Goal: Task Accomplishment & Management: Use online tool/utility

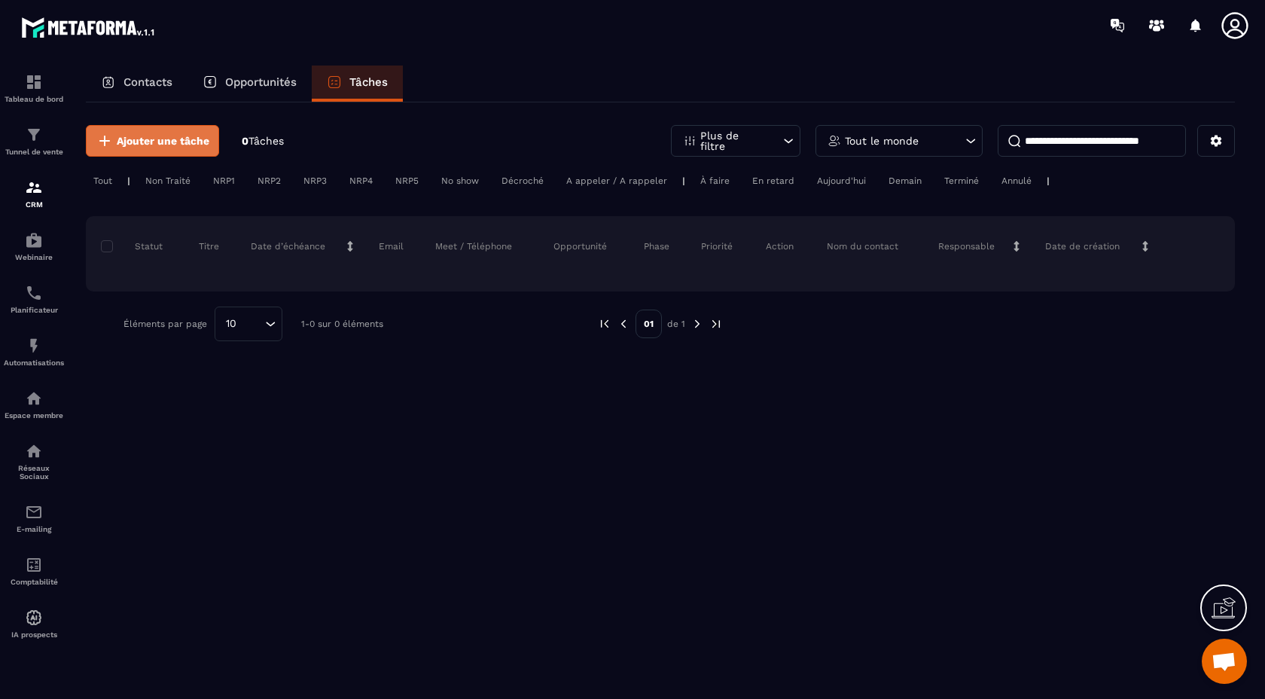
click at [123, 146] on span "Ajouter une tâche" at bounding box center [163, 140] width 93 height 15
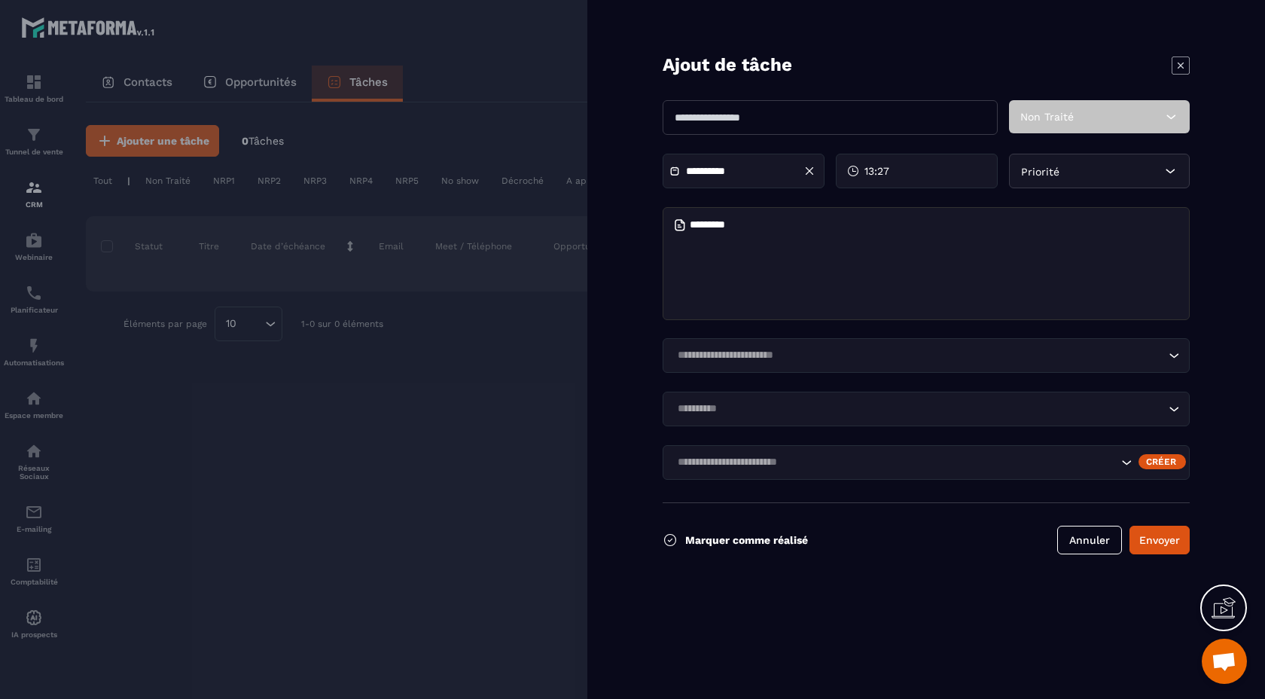
click at [1126, 130] on div "Non Traité" at bounding box center [1099, 116] width 181 height 33
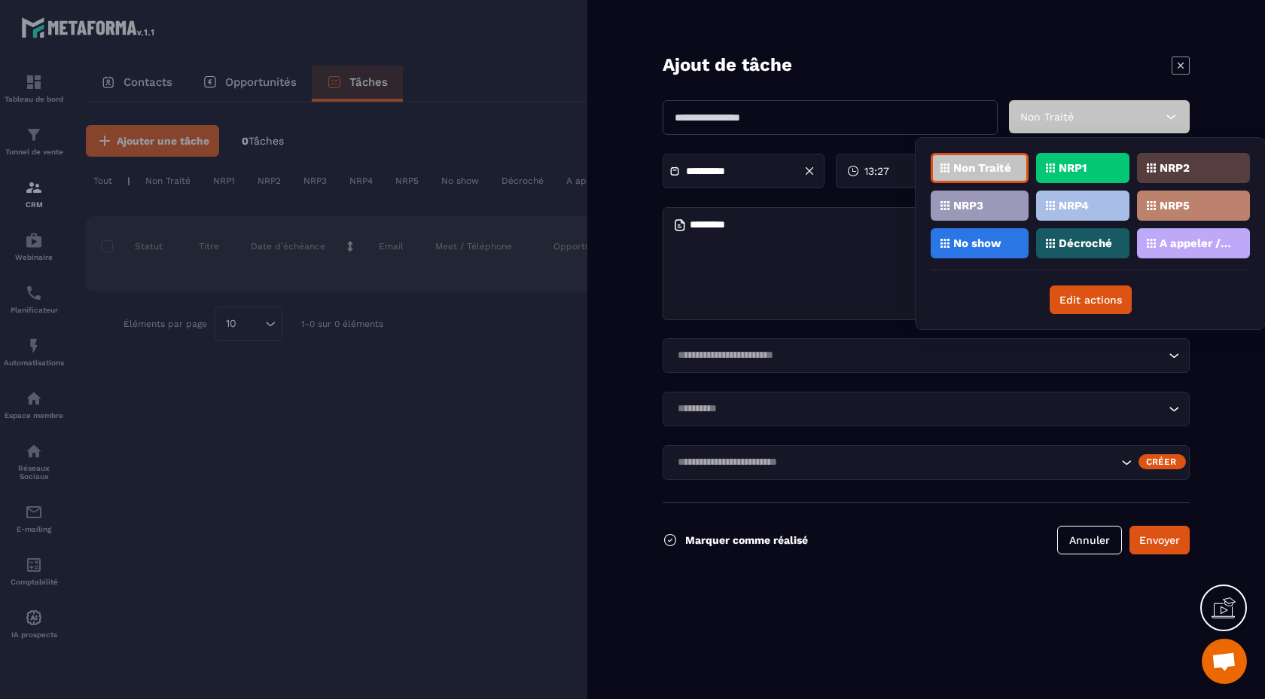
click at [1134, 115] on div "Non Traité" at bounding box center [1099, 116] width 181 height 33
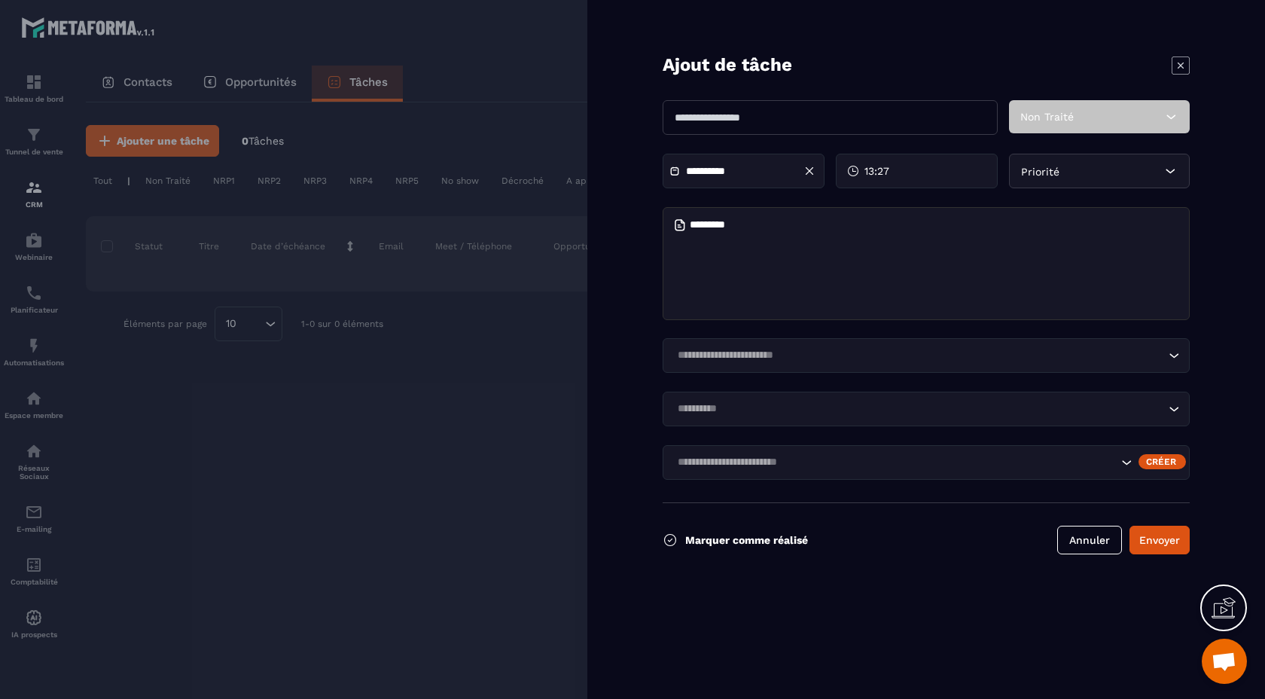
click at [1144, 117] on div "Non Traité" at bounding box center [1099, 116] width 181 height 33
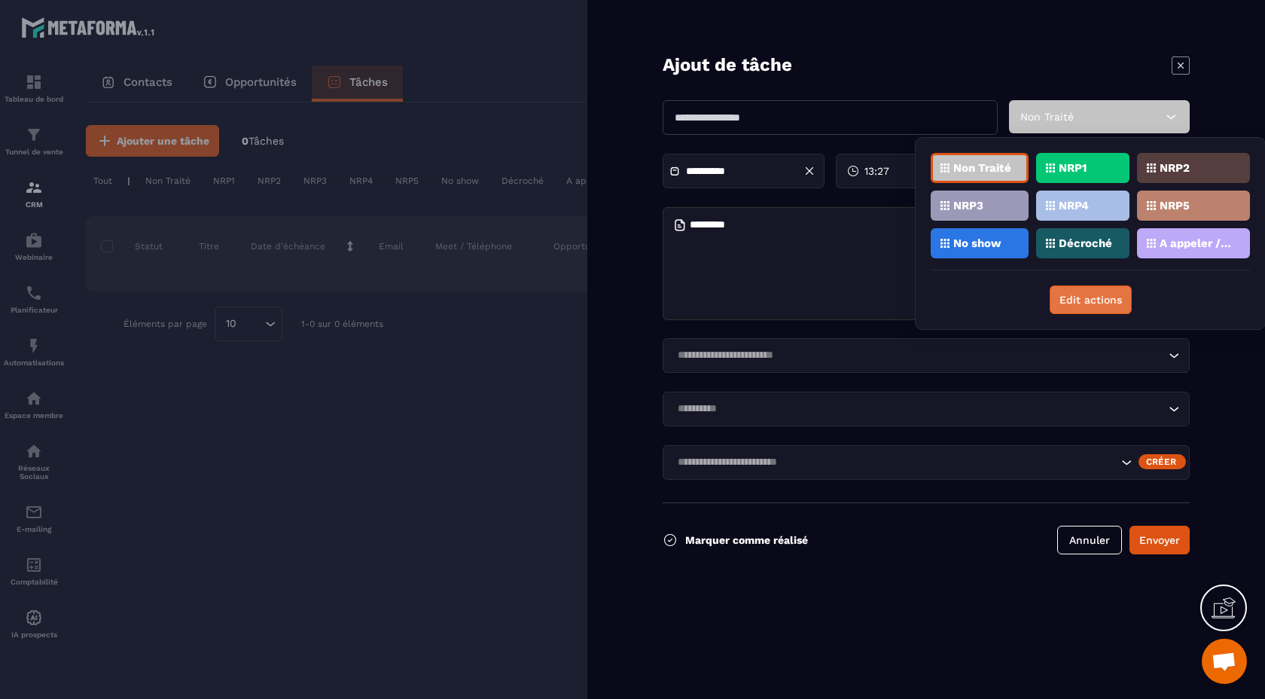
click at [1087, 299] on button "Edit actions" at bounding box center [1091, 299] width 82 height 29
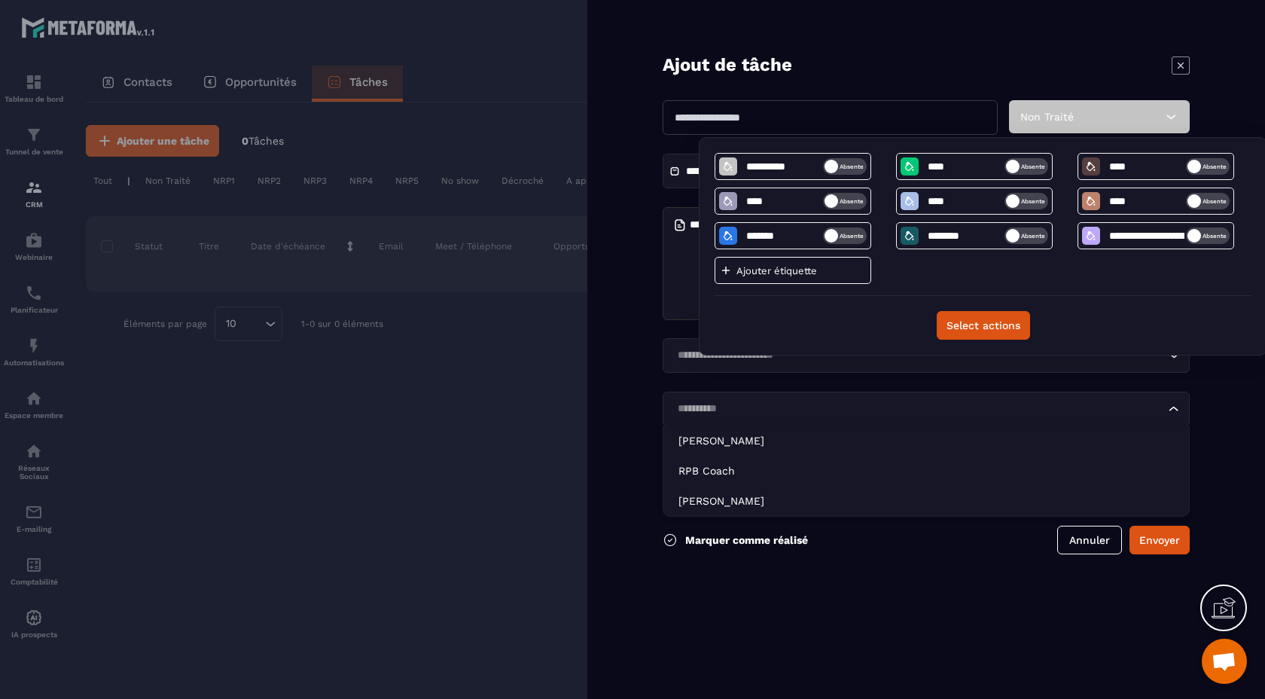
click at [931, 407] on input "Search for option" at bounding box center [918, 409] width 492 height 17
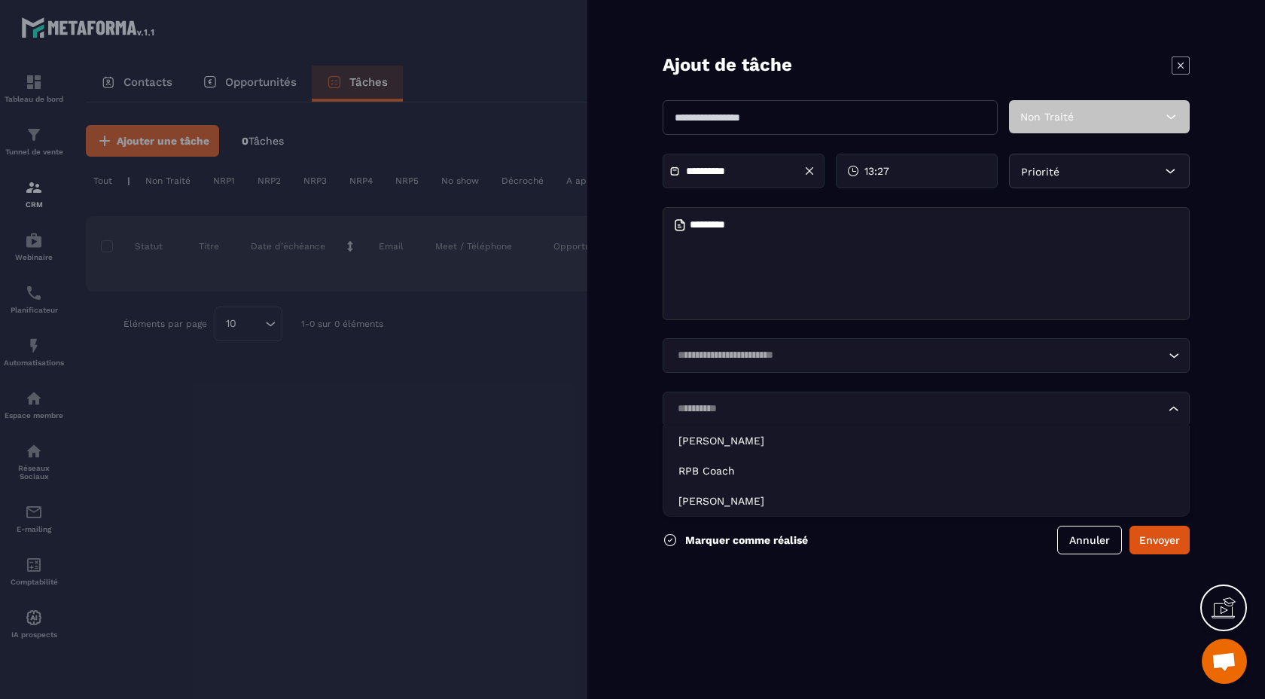
click at [902, 361] on input "Search for option" at bounding box center [918, 355] width 492 height 17
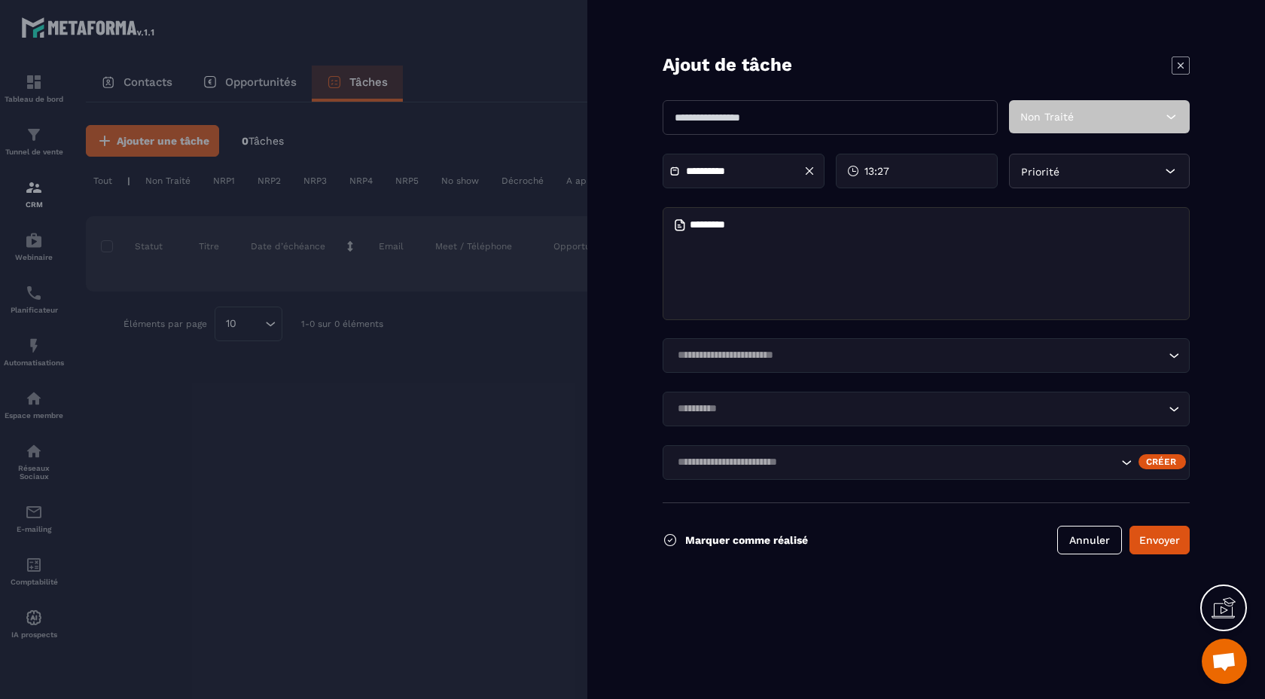
click at [889, 556] on form "**********" at bounding box center [926, 349] width 678 height 699
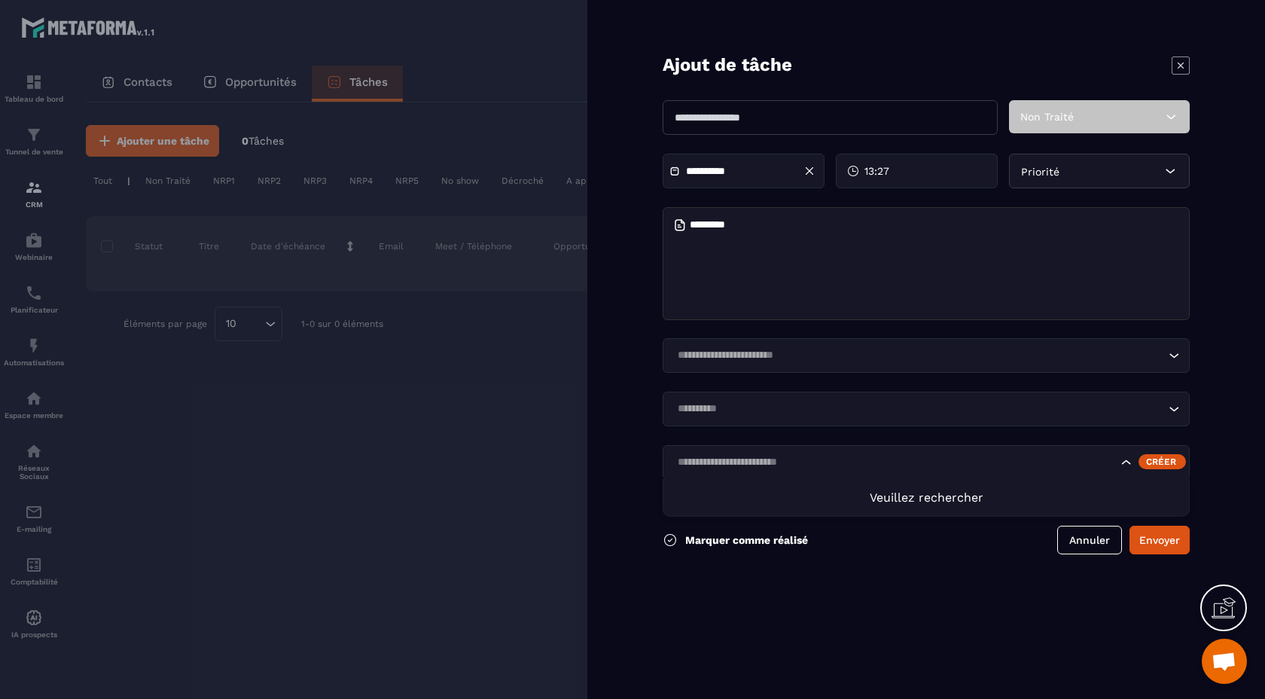
click at [1126, 463] on icon "Search for option" at bounding box center [1126, 462] width 15 height 15
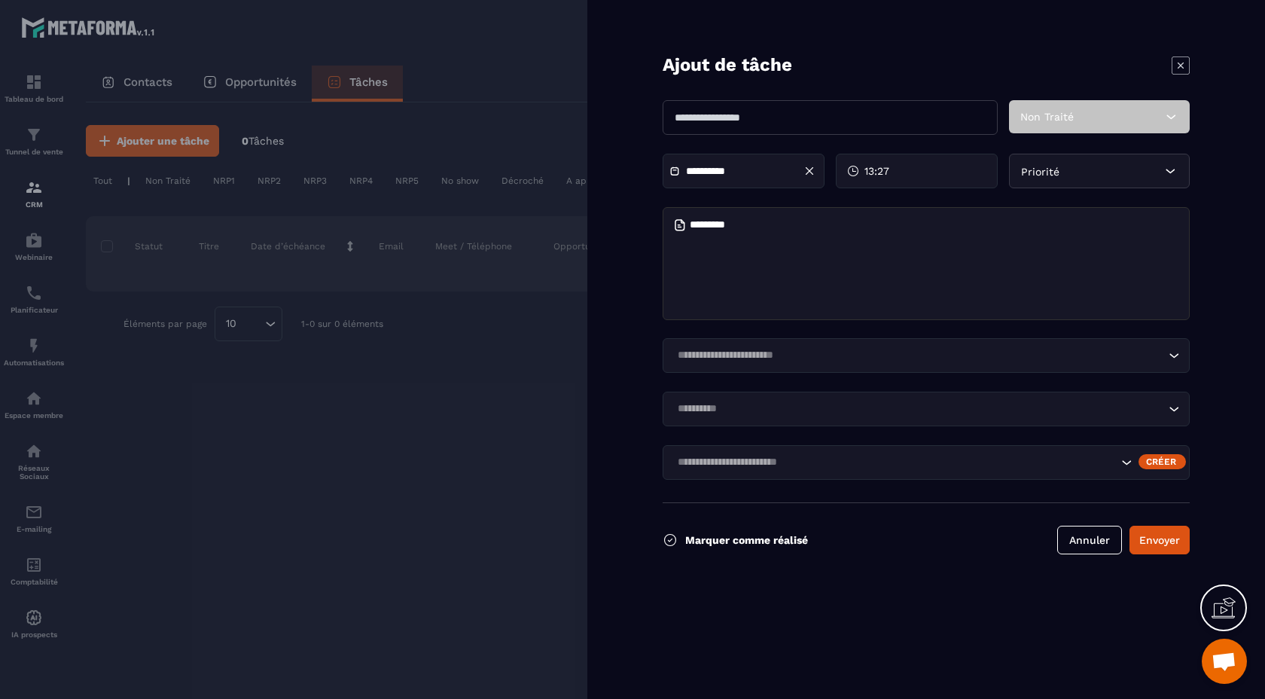
click at [1152, 459] on div "Créer" at bounding box center [1162, 461] width 47 height 15
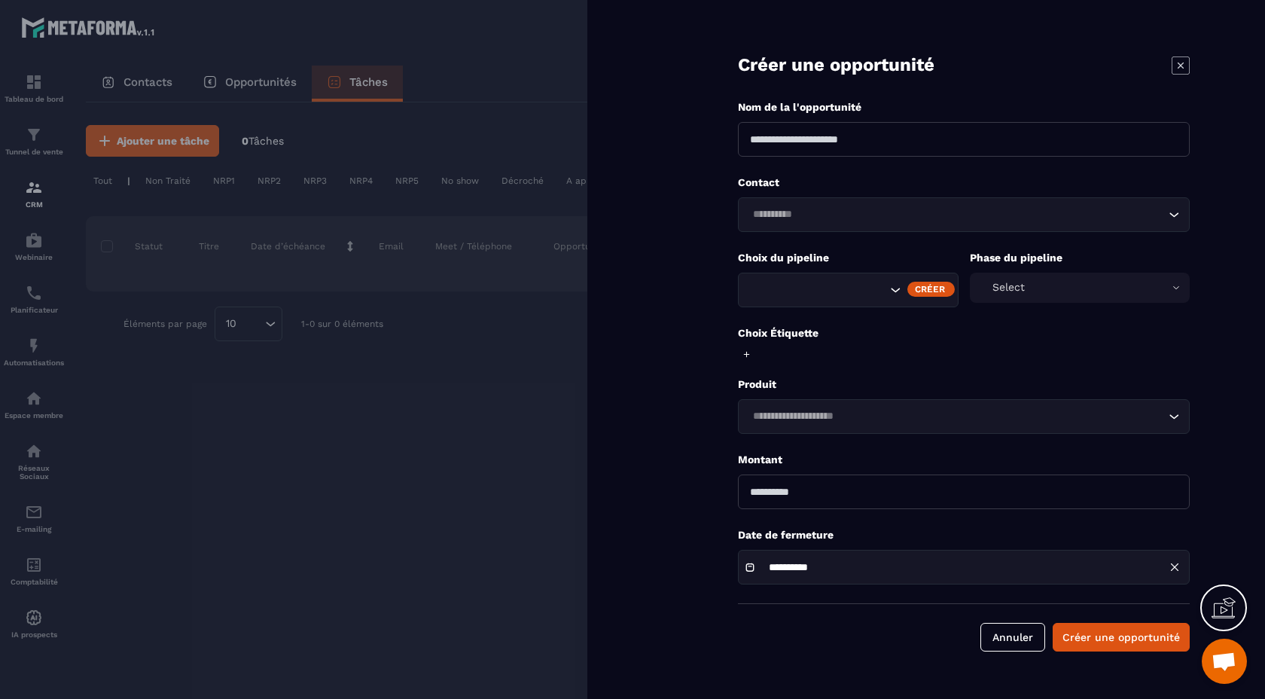
click at [889, 290] on icon "Search for option" at bounding box center [895, 289] width 15 height 15
click at [889, 288] on icon "Search for option" at bounding box center [895, 289] width 15 height 15
click at [931, 290] on div "Créer" at bounding box center [930, 289] width 47 height 15
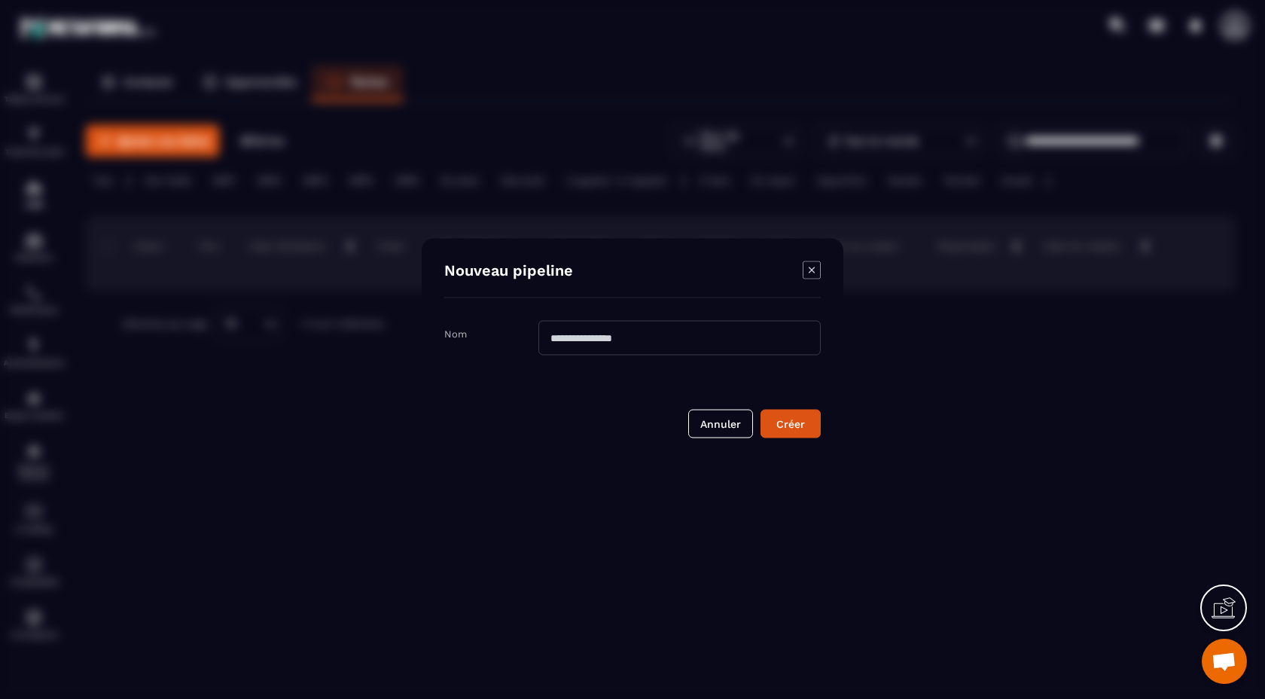
click at [706, 330] on input "Modal window" at bounding box center [679, 338] width 282 height 35
click at [805, 259] on div "Nouveau pipeline Nom Annuler Créer" at bounding box center [633, 350] width 422 height 222
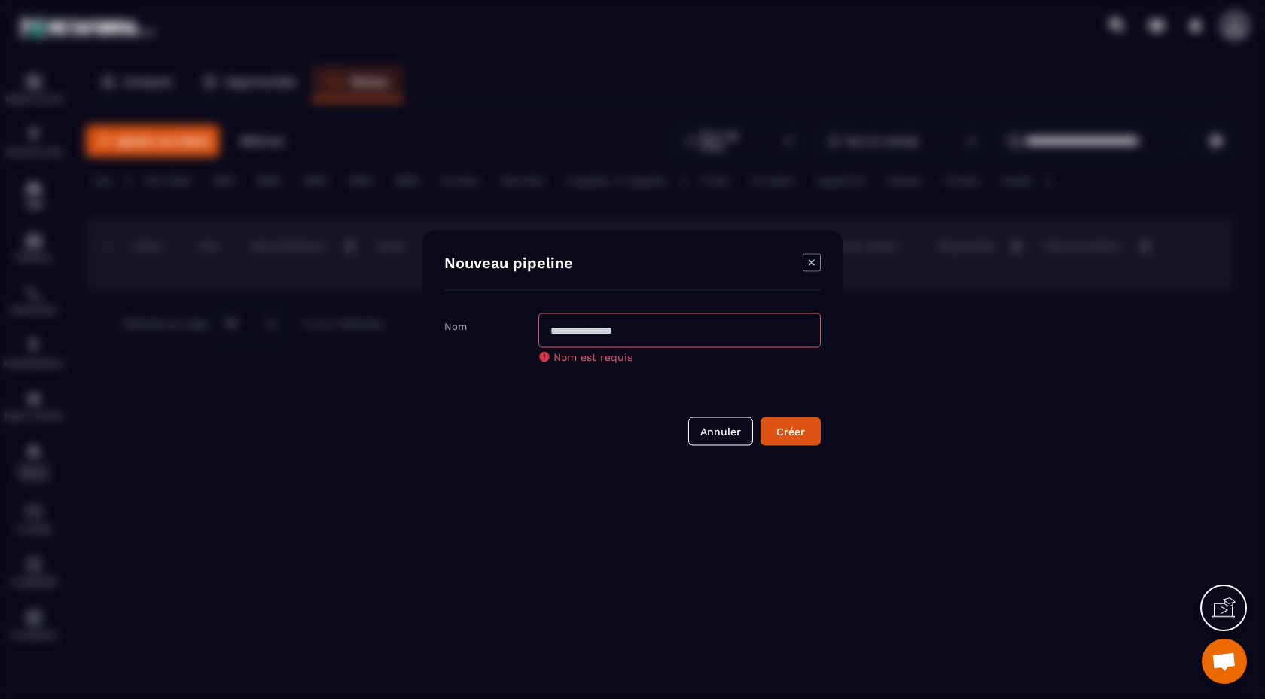
click at [805, 264] on icon "Modal window" at bounding box center [812, 263] width 18 height 18
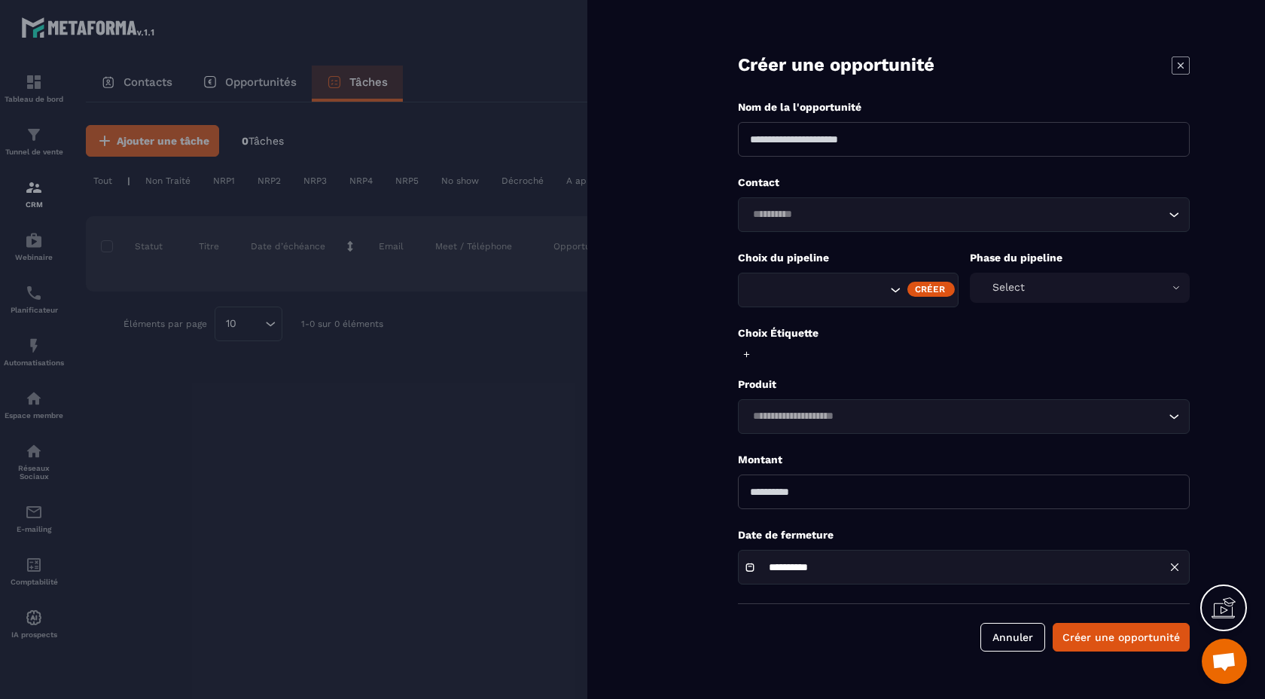
click at [1144, 285] on div "Select" at bounding box center [1080, 288] width 221 height 30
click at [1143, 285] on div "Select" at bounding box center [1080, 288] width 221 height 30
click at [797, 424] on input "Search for option" at bounding box center [956, 416] width 417 height 17
click at [997, 369] on form "**********" at bounding box center [964, 340] width 602 height 681
click at [516, 380] on div at bounding box center [632, 349] width 1265 height 699
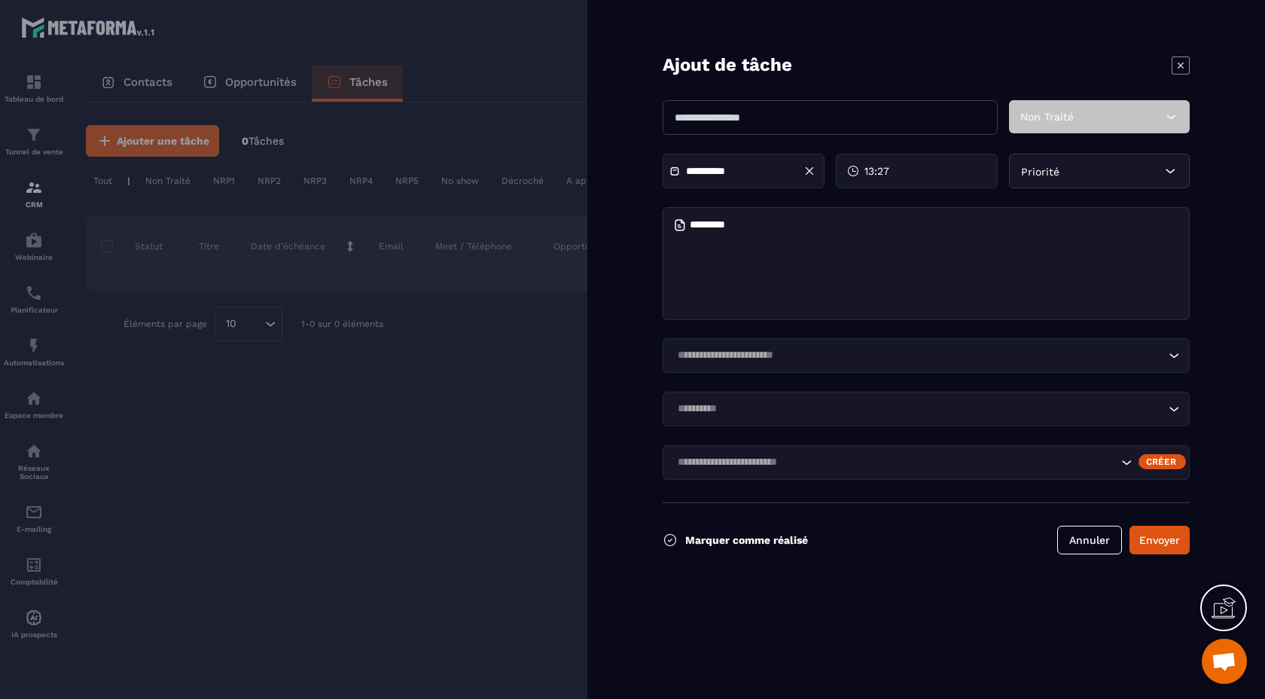
click at [516, 380] on div at bounding box center [632, 349] width 1265 height 699
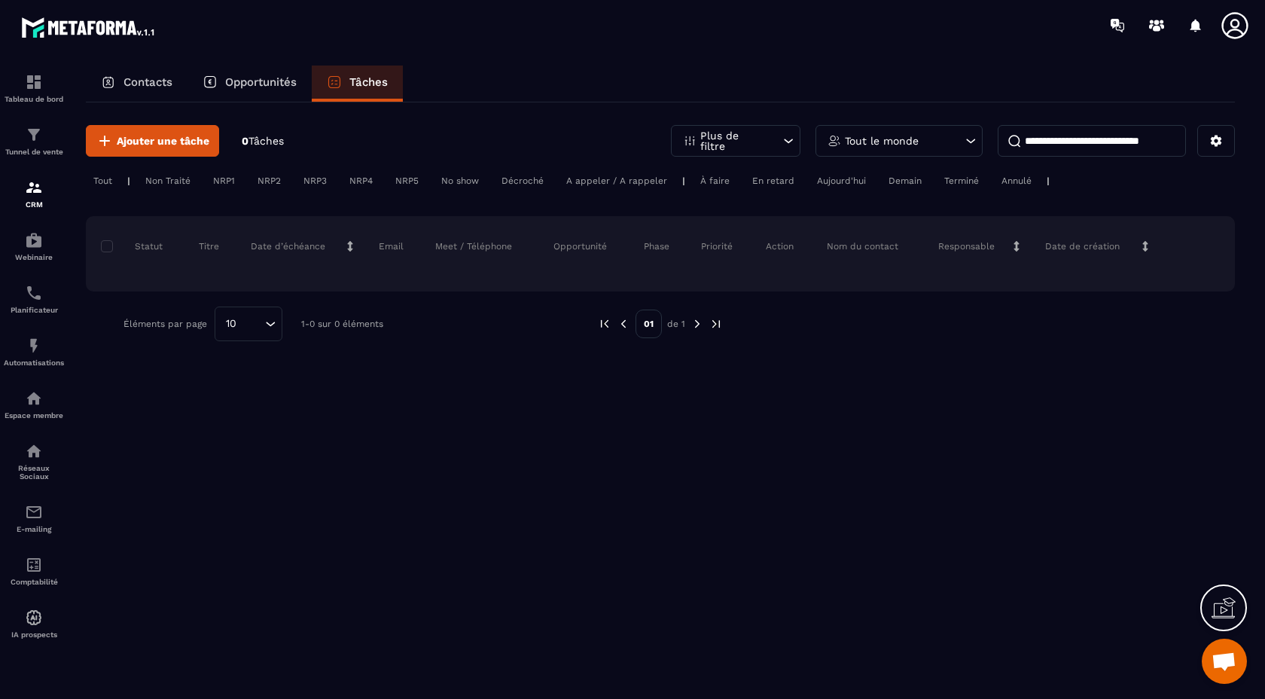
click at [129, 80] on p "Contacts" at bounding box center [147, 82] width 49 height 14
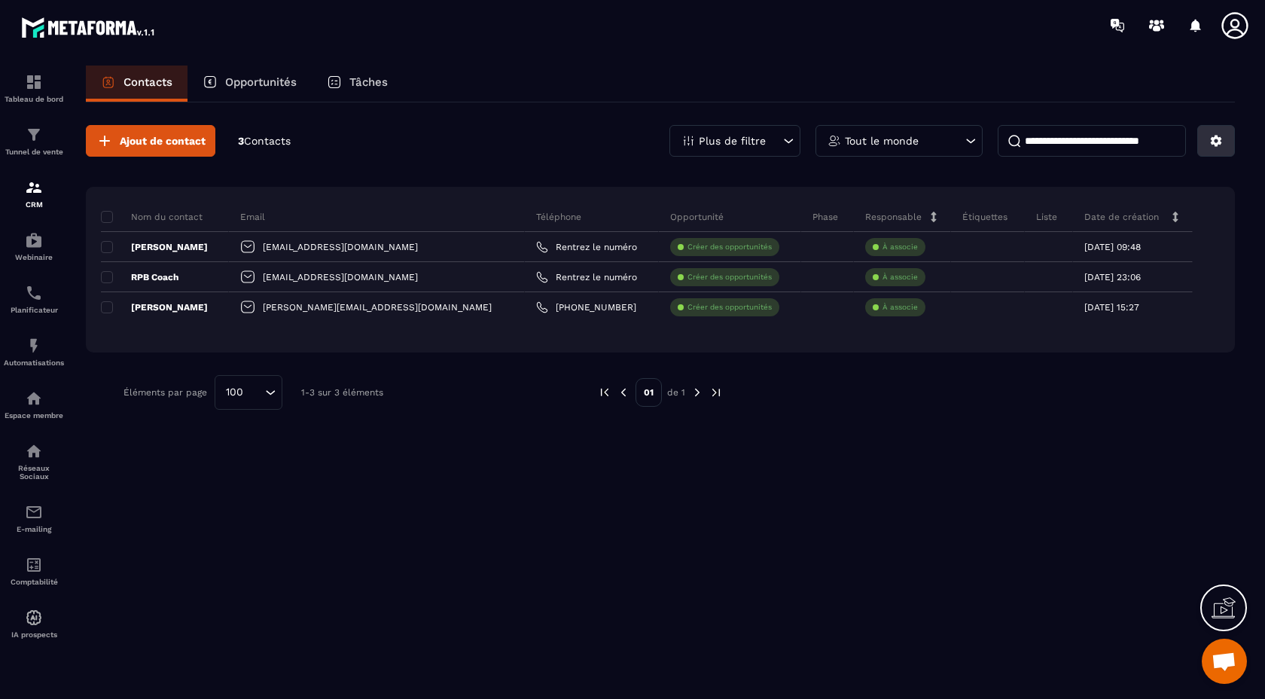
click at [1212, 142] on icon at bounding box center [1216, 141] width 11 height 11
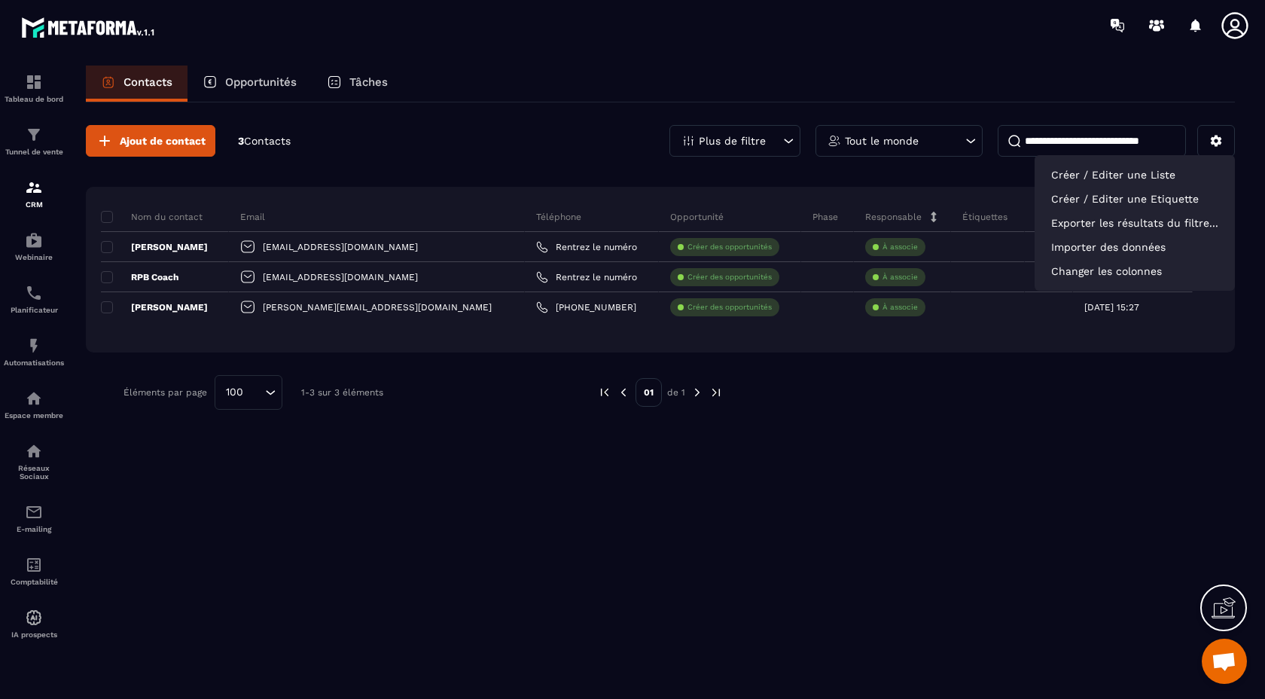
click at [260, 78] on p "Opportunités" at bounding box center [261, 82] width 72 height 14
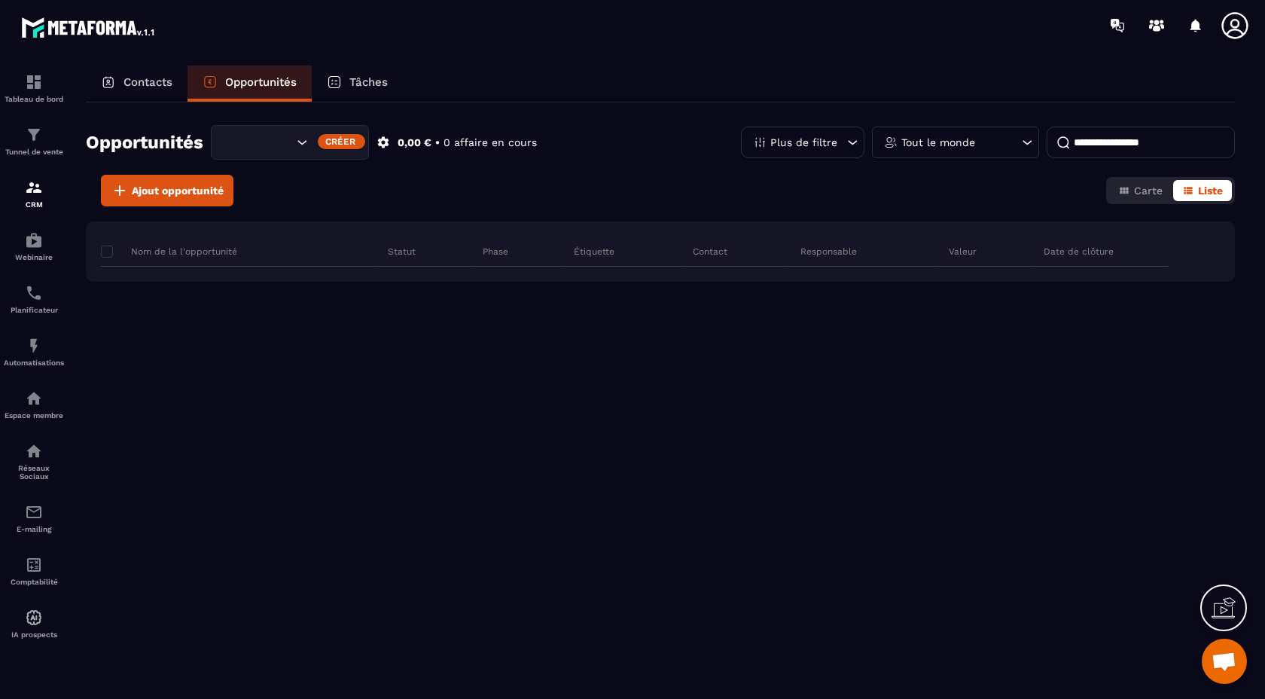
click at [304, 141] on icon "Search for option" at bounding box center [301, 142] width 15 height 15
click at [304, 140] on icon "Search for option" at bounding box center [301, 142] width 15 height 15
click at [347, 140] on div "Créer" at bounding box center [341, 141] width 47 height 15
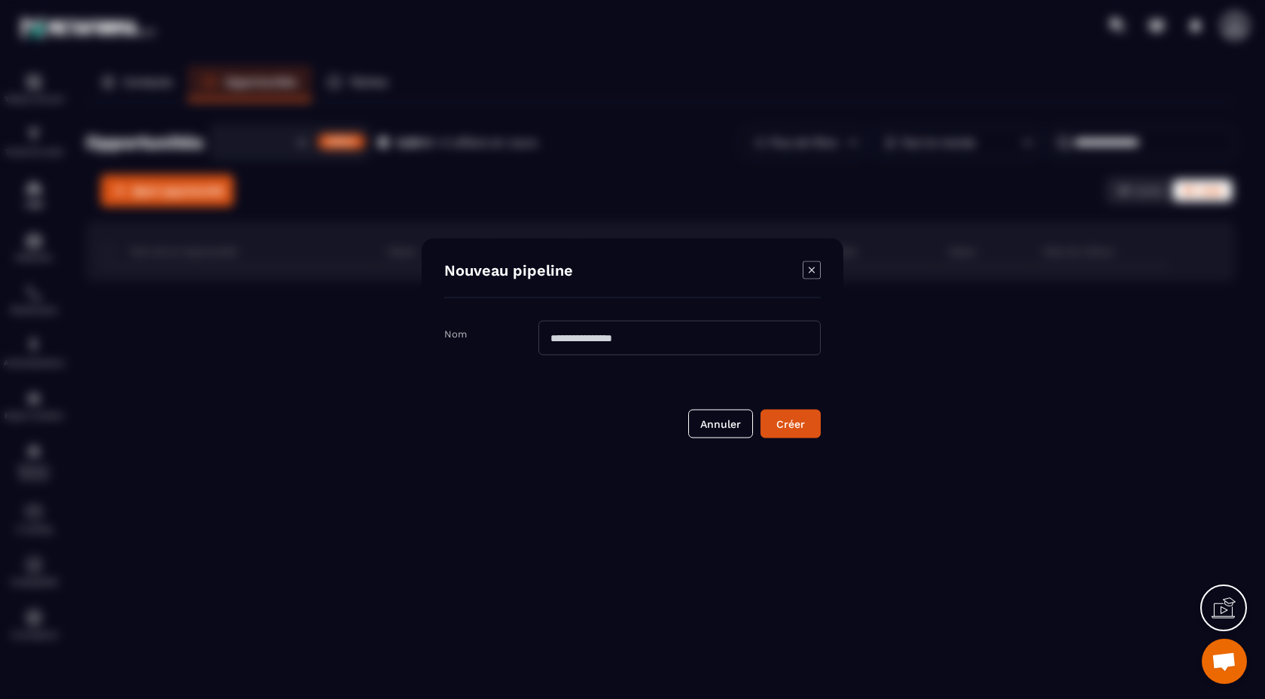
click at [816, 272] on icon "Modal window" at bounding box center [812, 270] width 18 height 18
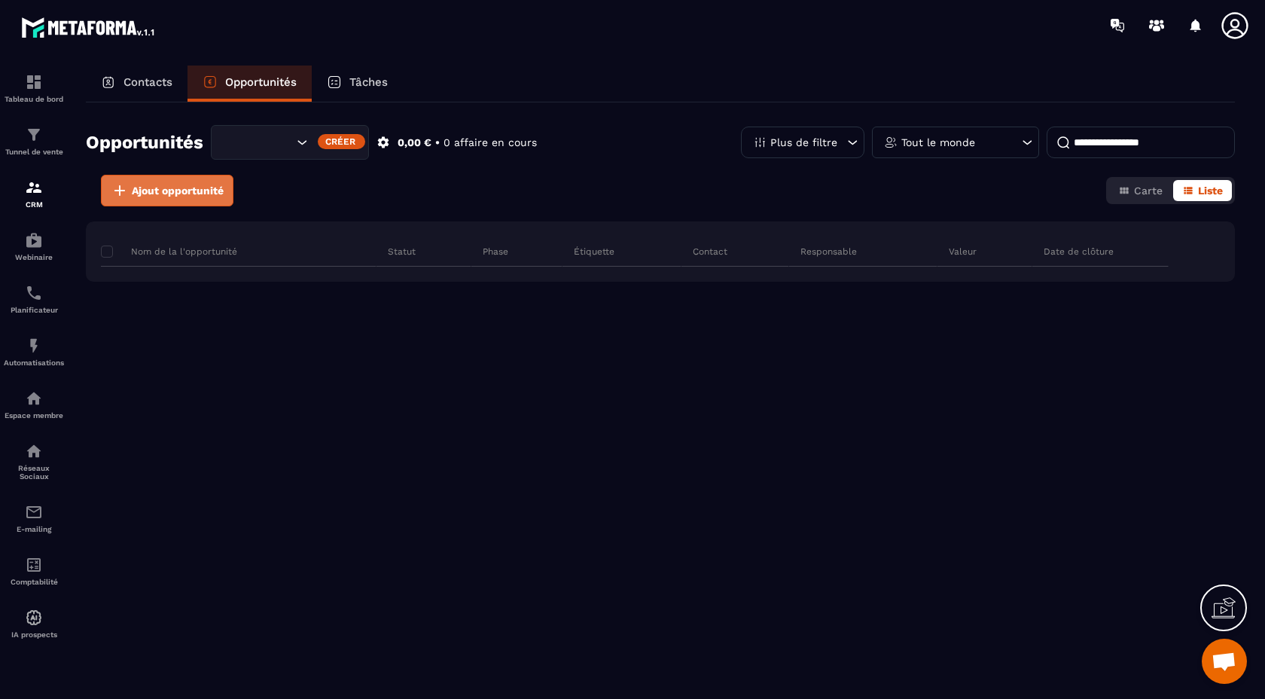
click at [187, 200] on button "Ajout opportunité" at bounding box center [167, 191] width 133 height 32
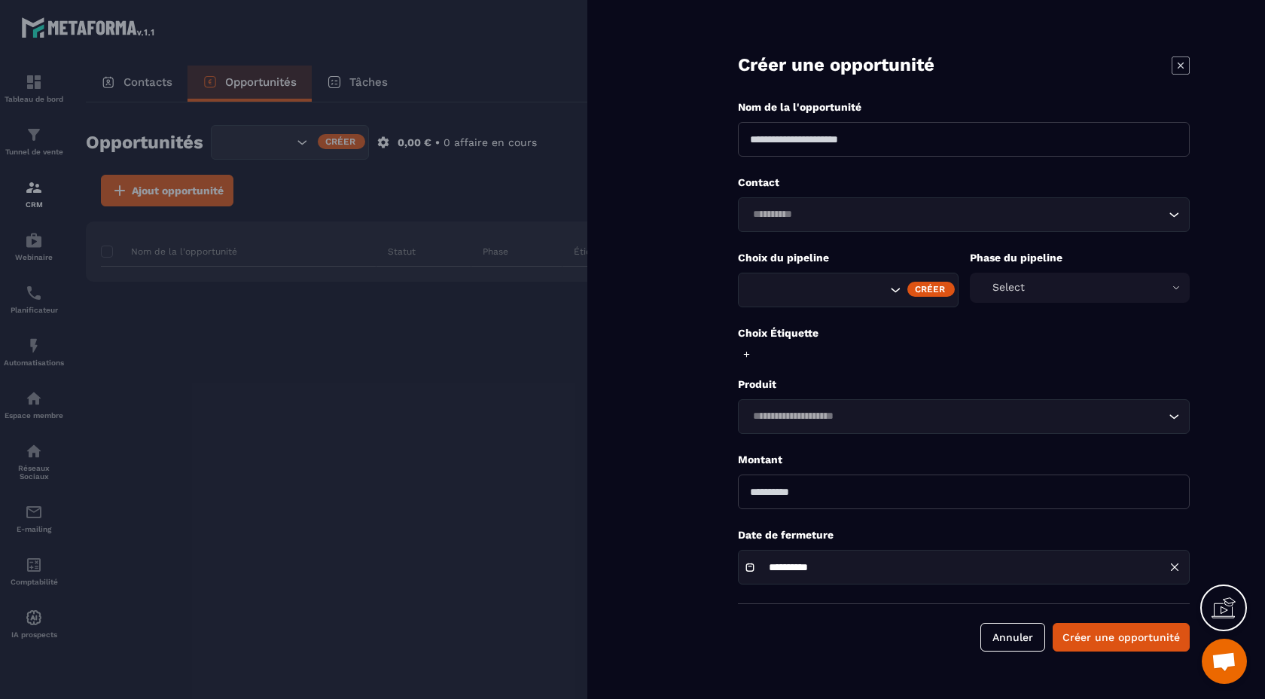
click at [1181, 70] on icon at bounding box center [1181, 65] width 18 height 18
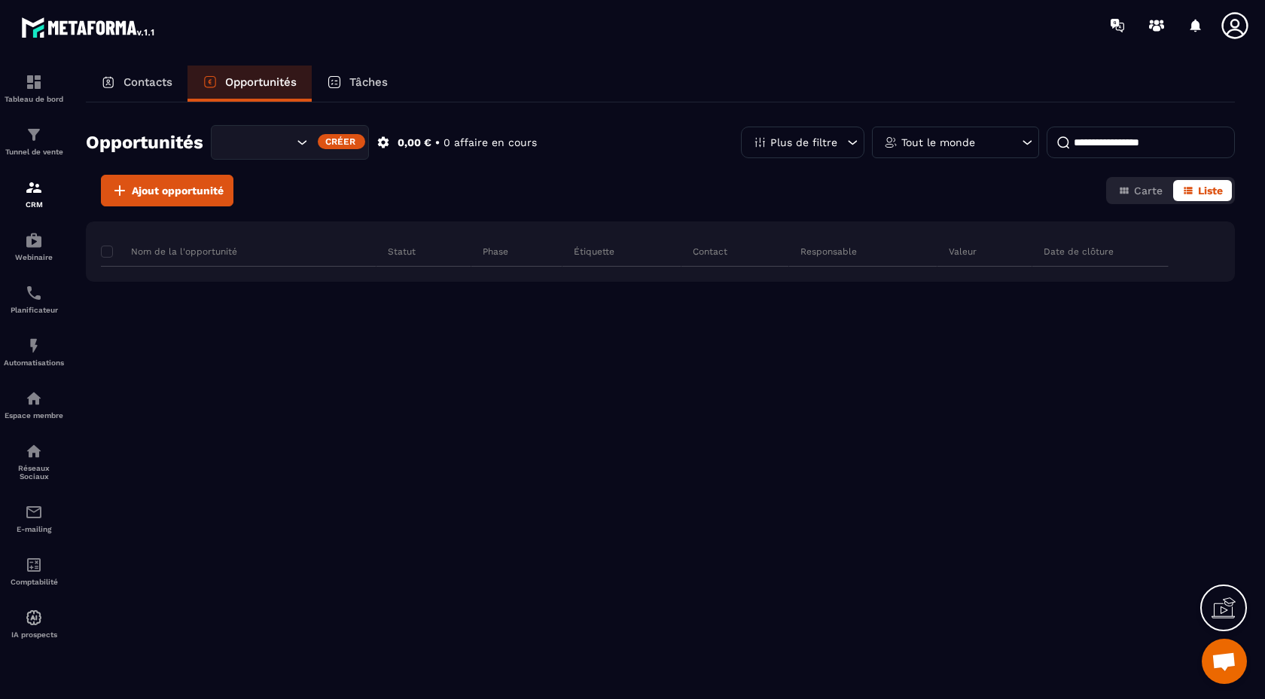
click at [349, 141] on div "Créer" at bounding box center [341, 141] width 47 height 15
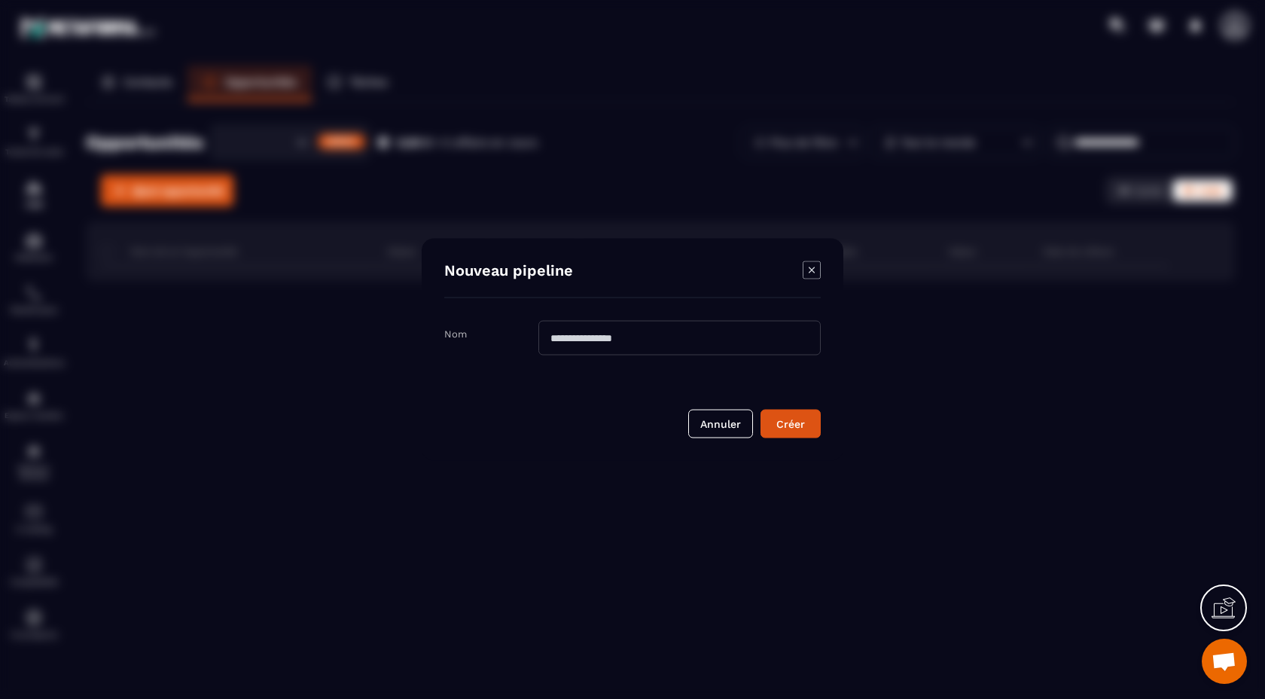
click at [599, 346] on input "Modal window" at bounding box center [679, 338] width 282 height 35
click at [582, 337] on input "**********" at bounding box center [679, 338] width 282 height 35
type input "**********"
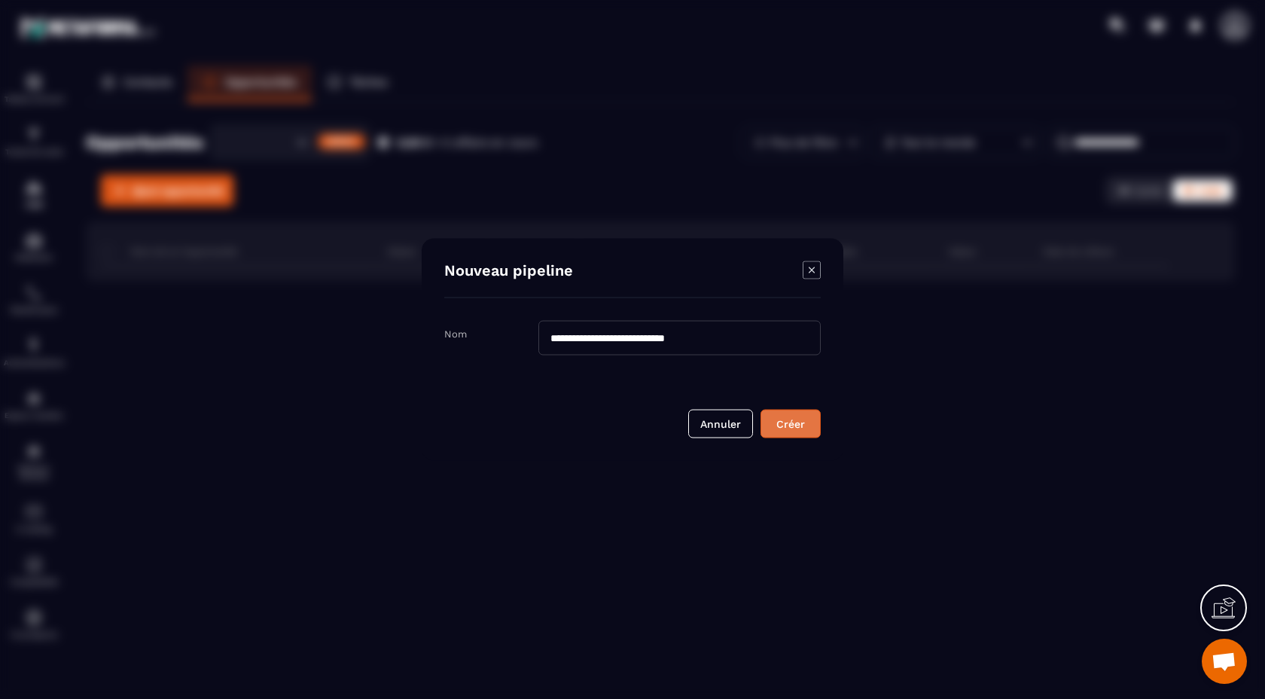
click at [780, 428] on div "Créer" at bounding box center [790, 423] width 41 height 15
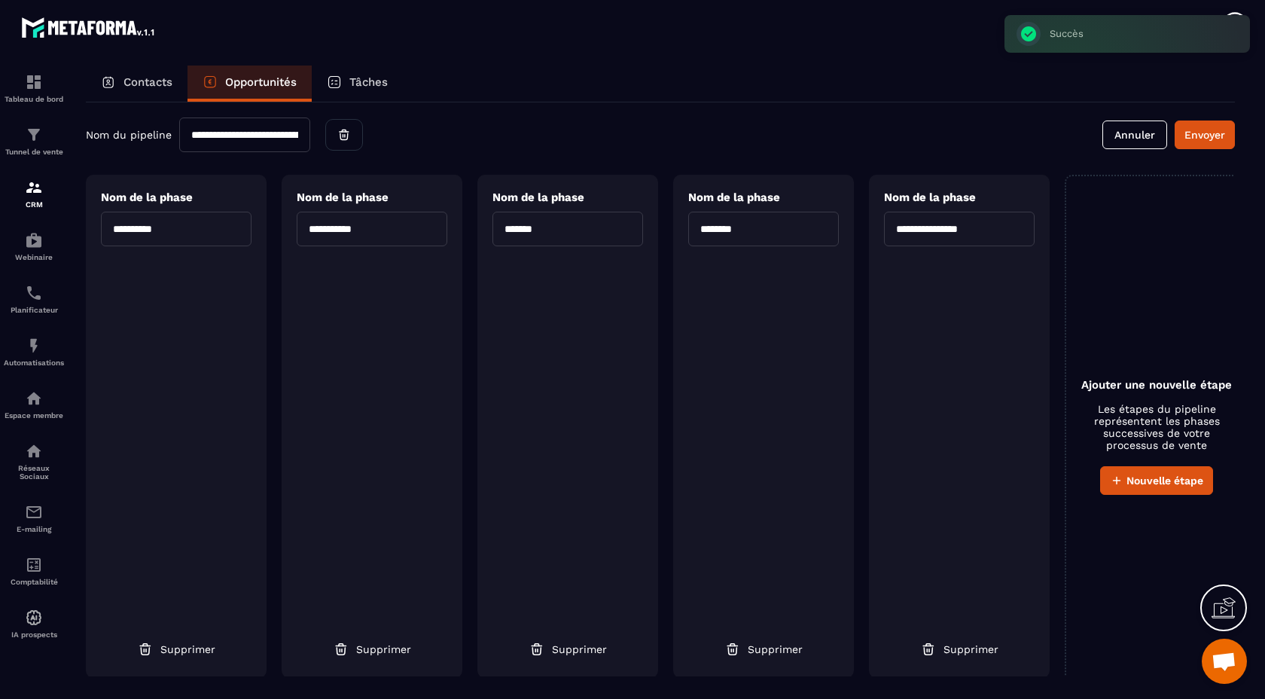
click at [151, 242] on input "**********" at bounding box center [176, 229] width 151 height 35
click at [143, 313] on div "**********" at bounding box center [176, 426] width 181 height 503
click at [348, 139] on icon "button" at bounding box center [344, 136] width 8 height 6
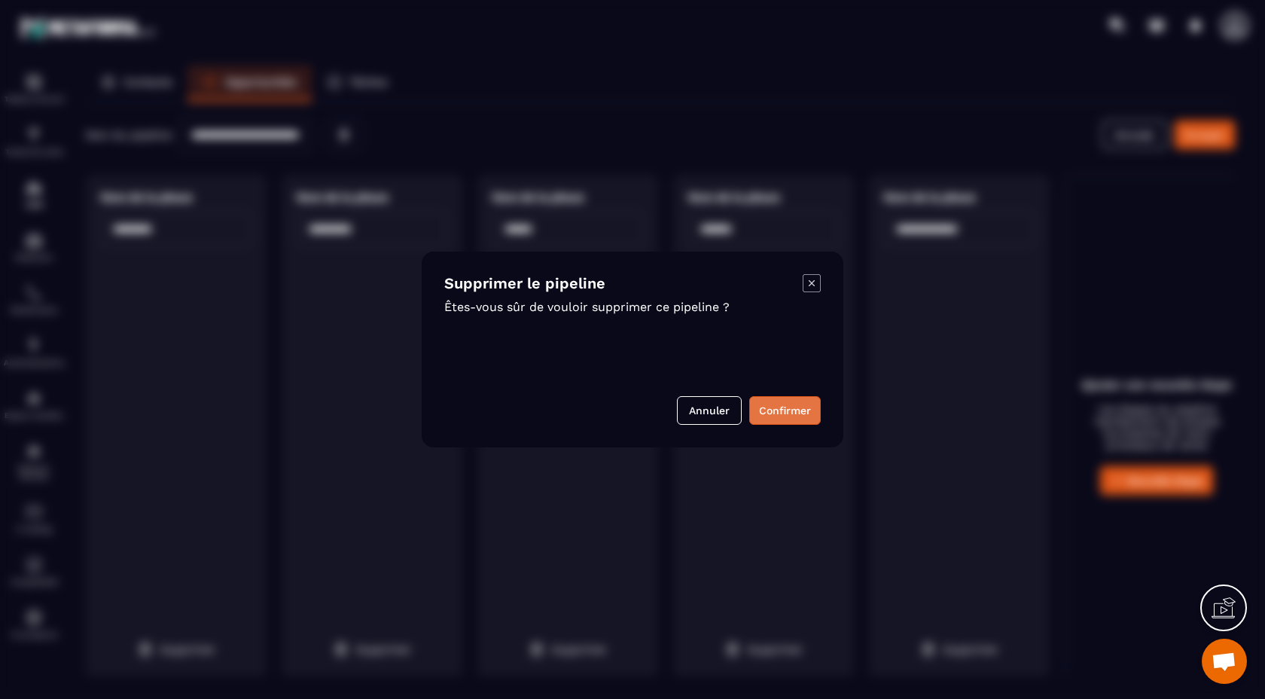
click at [798, 410] on button "Confirmer" at bounding box center [785, 410] width 72 height 29
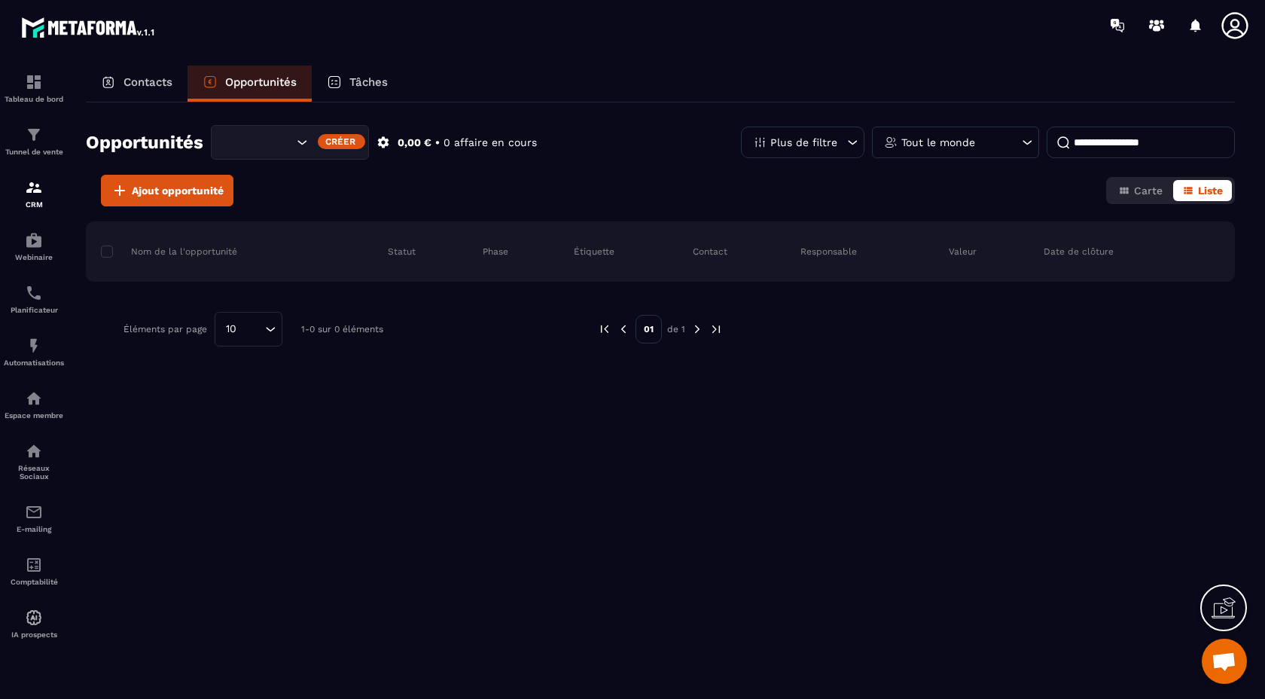
click at [145, 72] on div "Contacts" at bounding box center [137, 84] width 102 height 36
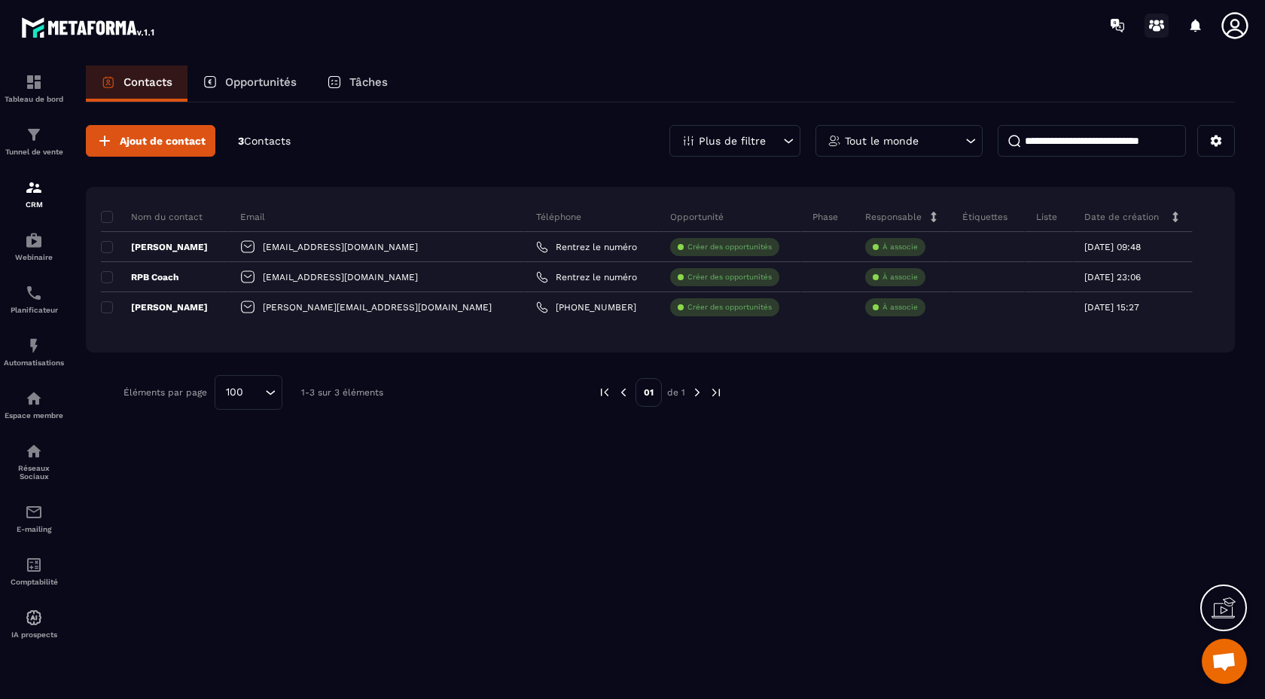
click at [1158, 27] on icon at bounding box center [1157, 29] width 8 height 6
